Goal: Find specific page/section: Find specific page/section

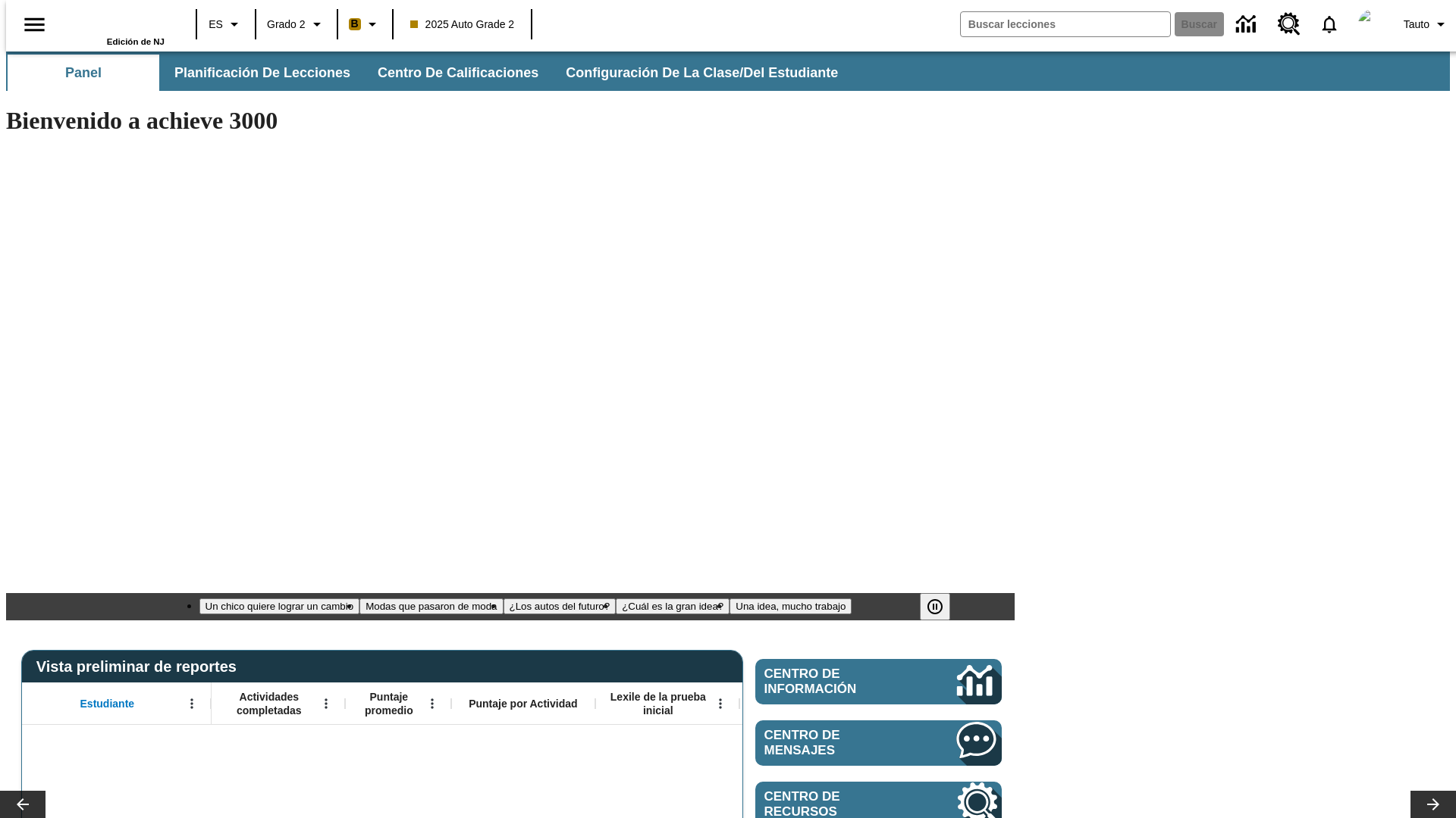
type input "-1"
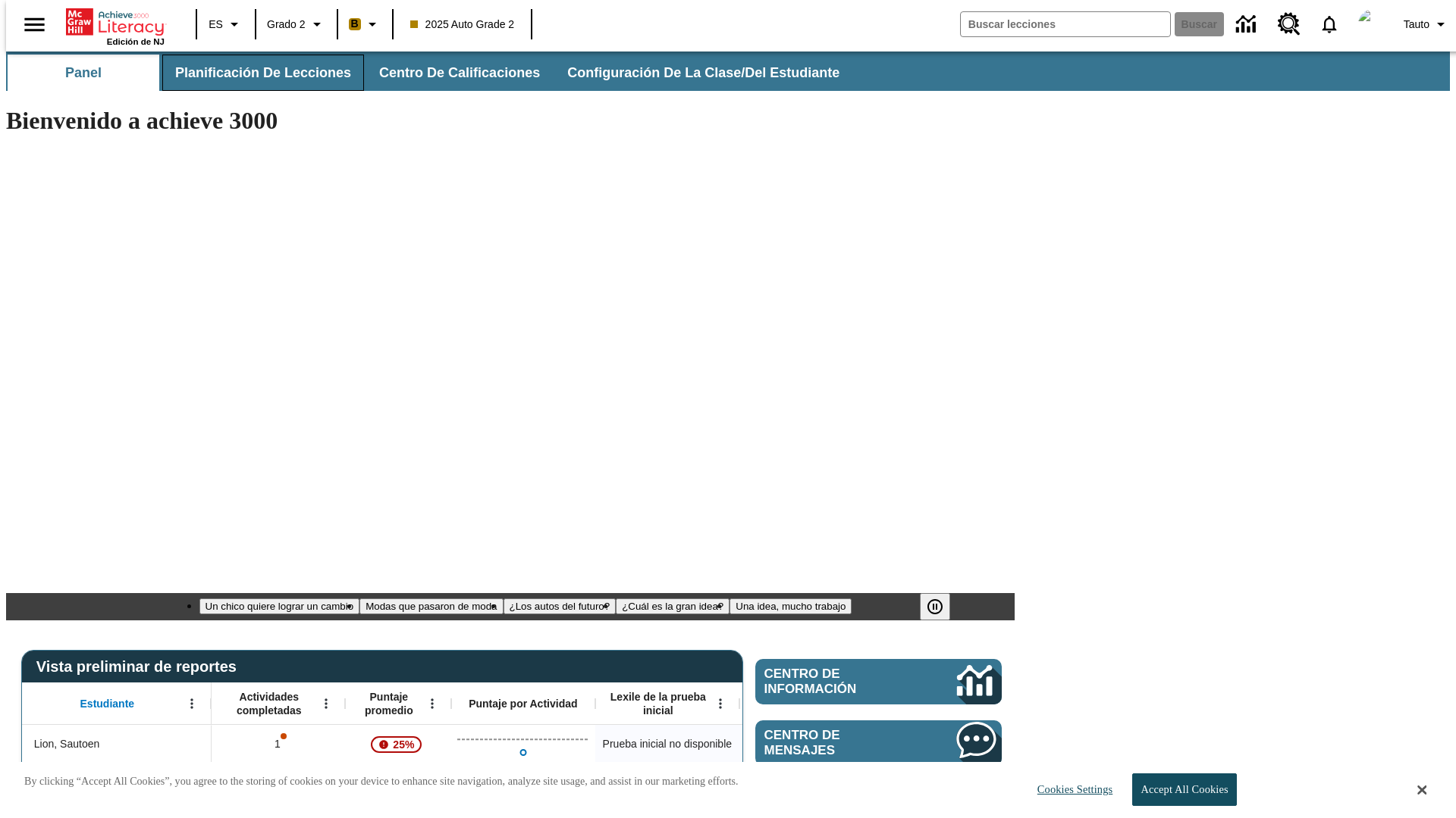
click at [254, 72] on span "Planificación de lecciones" at bounding box center [264, 72] width 176 height 18
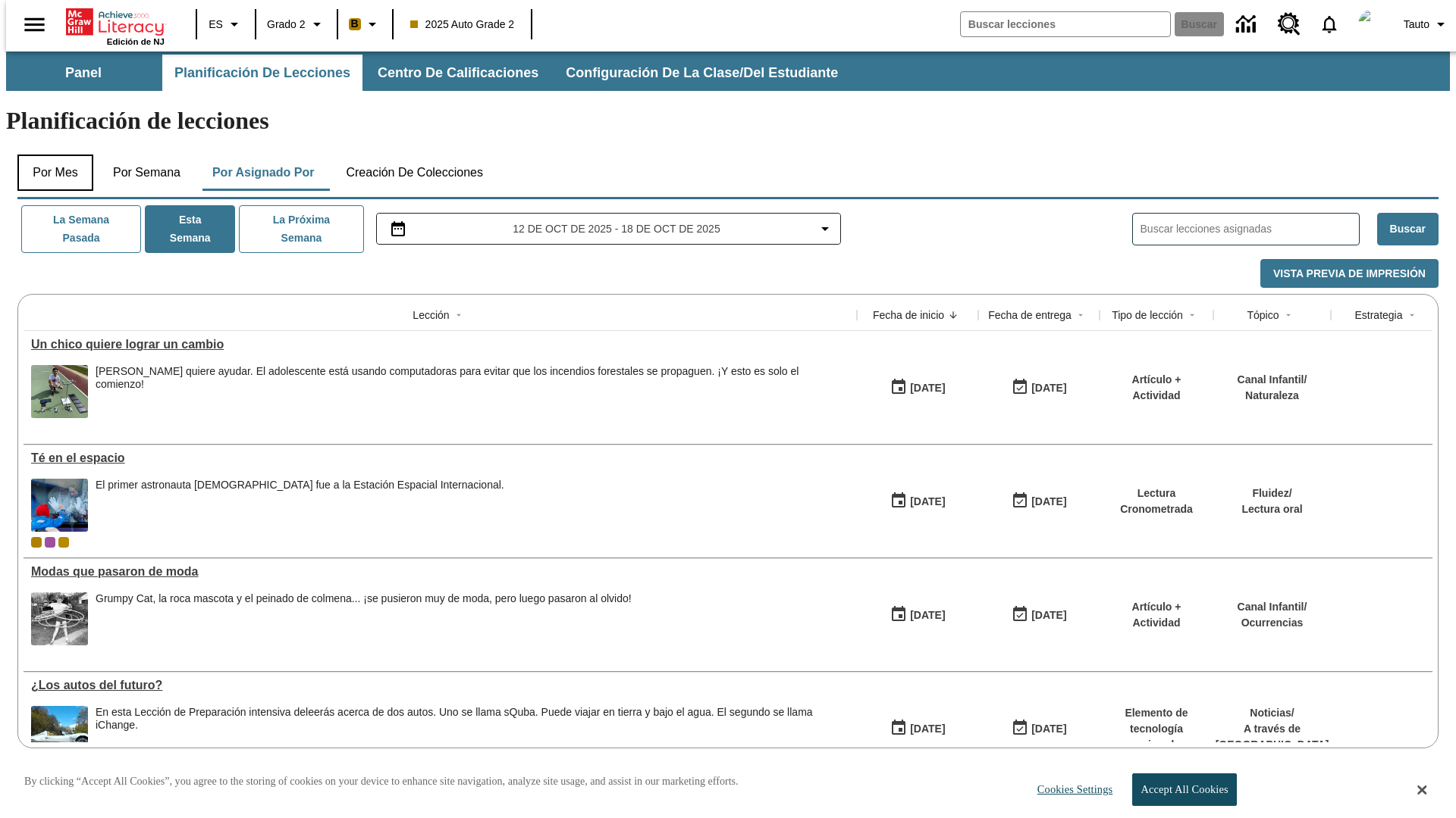
click at [49, 155] on button "Por mes" at bounding box center [56, 173] width 76 height 36
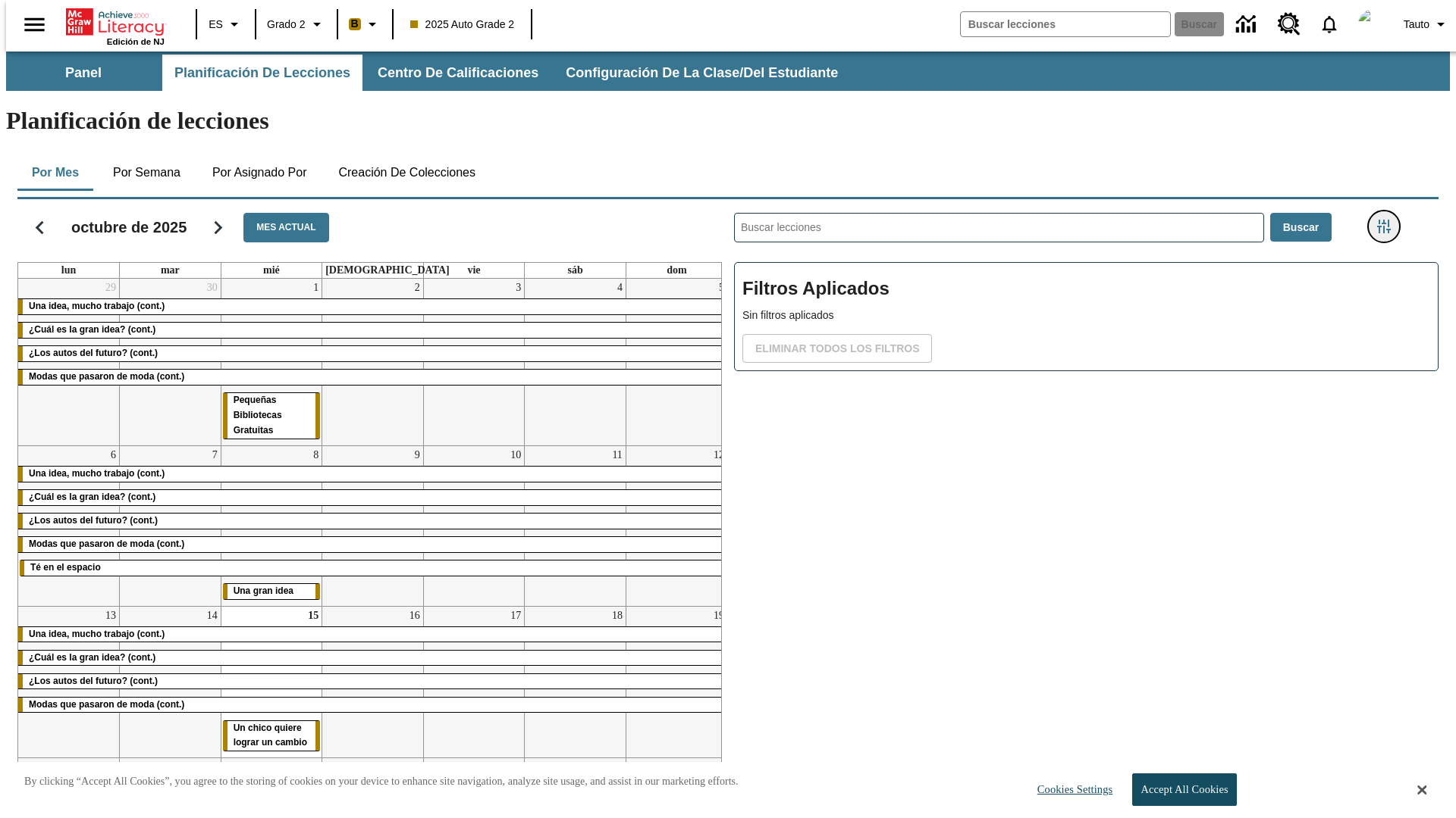
click at [1388, 220] on icon "Menú lateral de filtros" at bounding box center [1384, 226] width 14 height 14
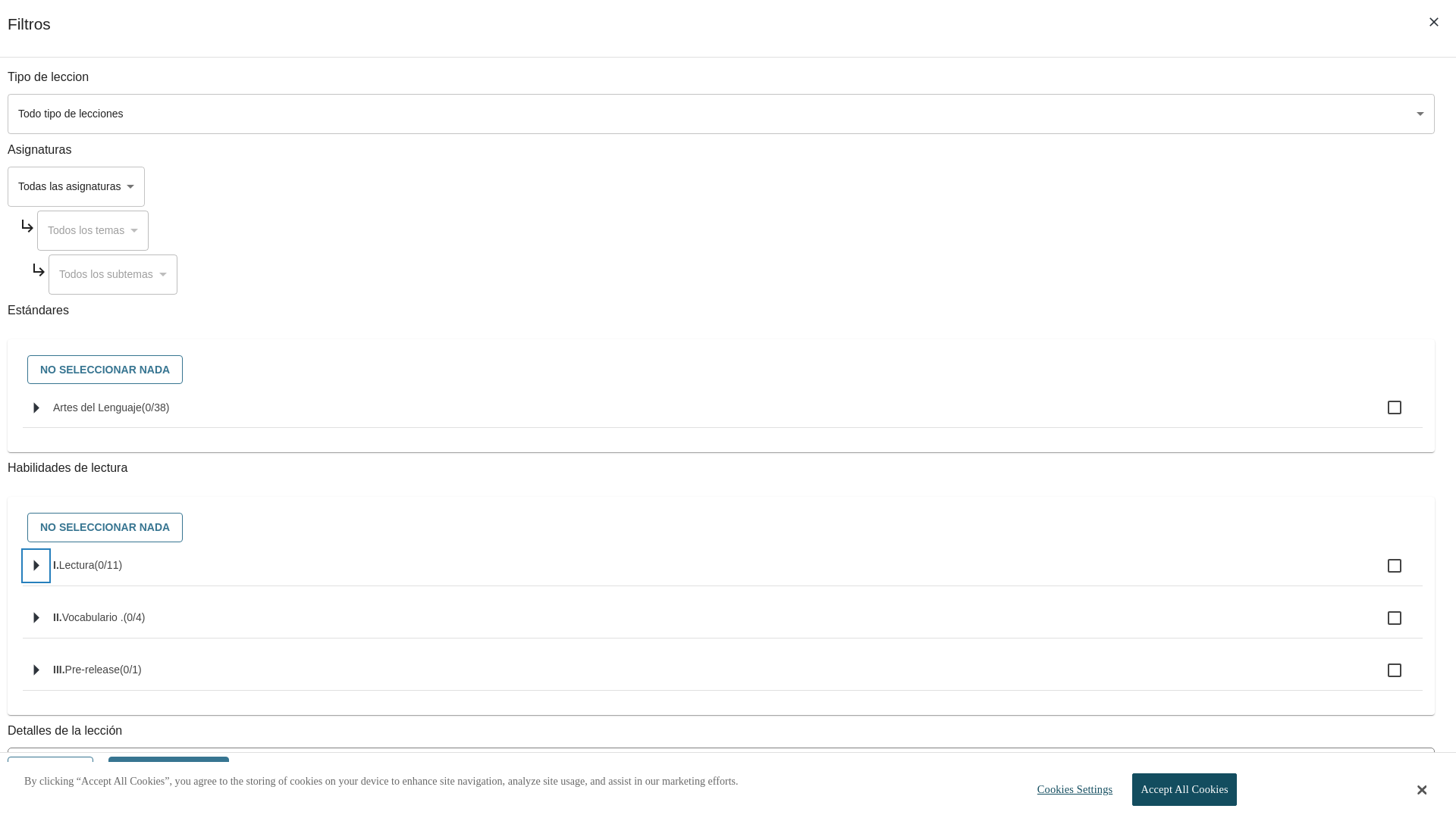
click at [39, 572] on icon "Seleccione habilidades" at bounding box center [37, 567] width 6 height 11
